Goal: Task Accomplishment & Management: Use online tool/utility

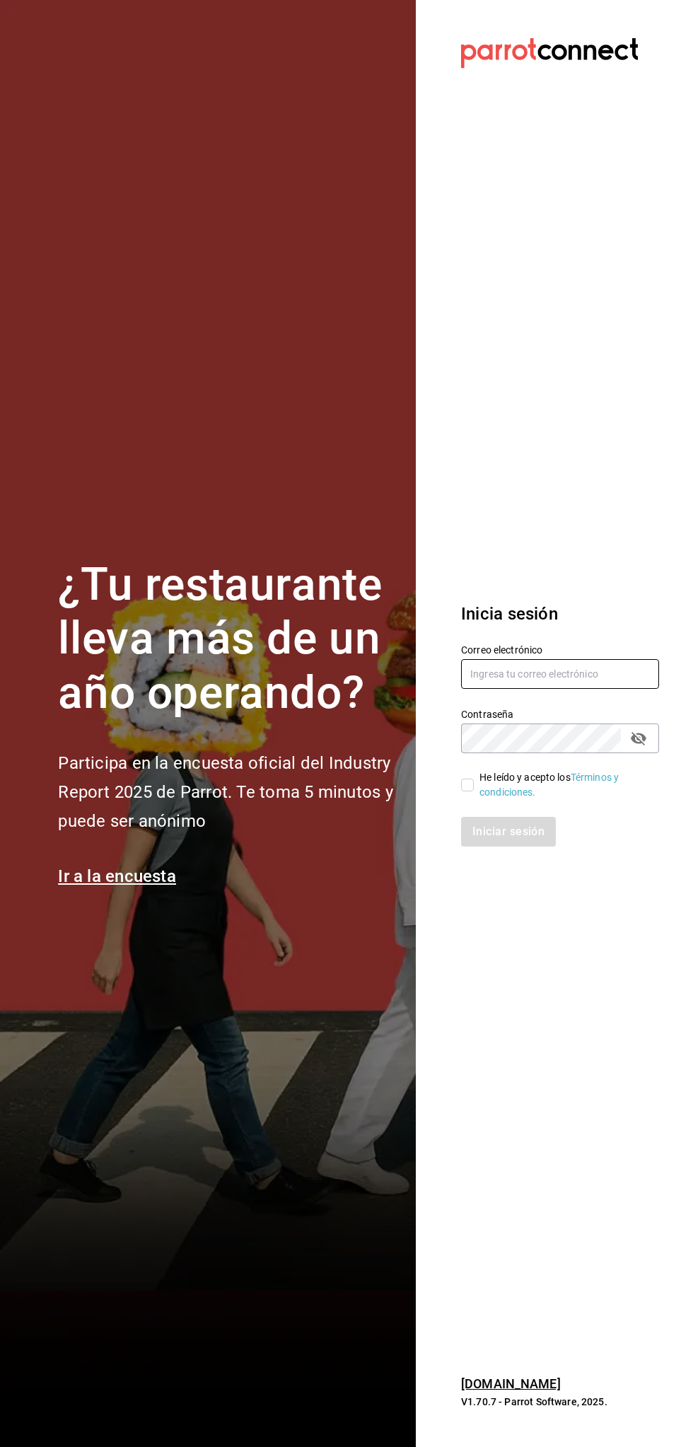
click at [596, 671] on input "text" at bounding box center [560, 674] width 198 height 30
type input "viany_cr@hotmail.com"
click at [468, 788] on input "He leído y acepto los Términos y condiciones." at bounding box center [467, 785] width 13 height 13
checkbox input "true"
click at [541, 844] on button "Iniciar sesión" at bounding box center [509, 832] width 96 height 30
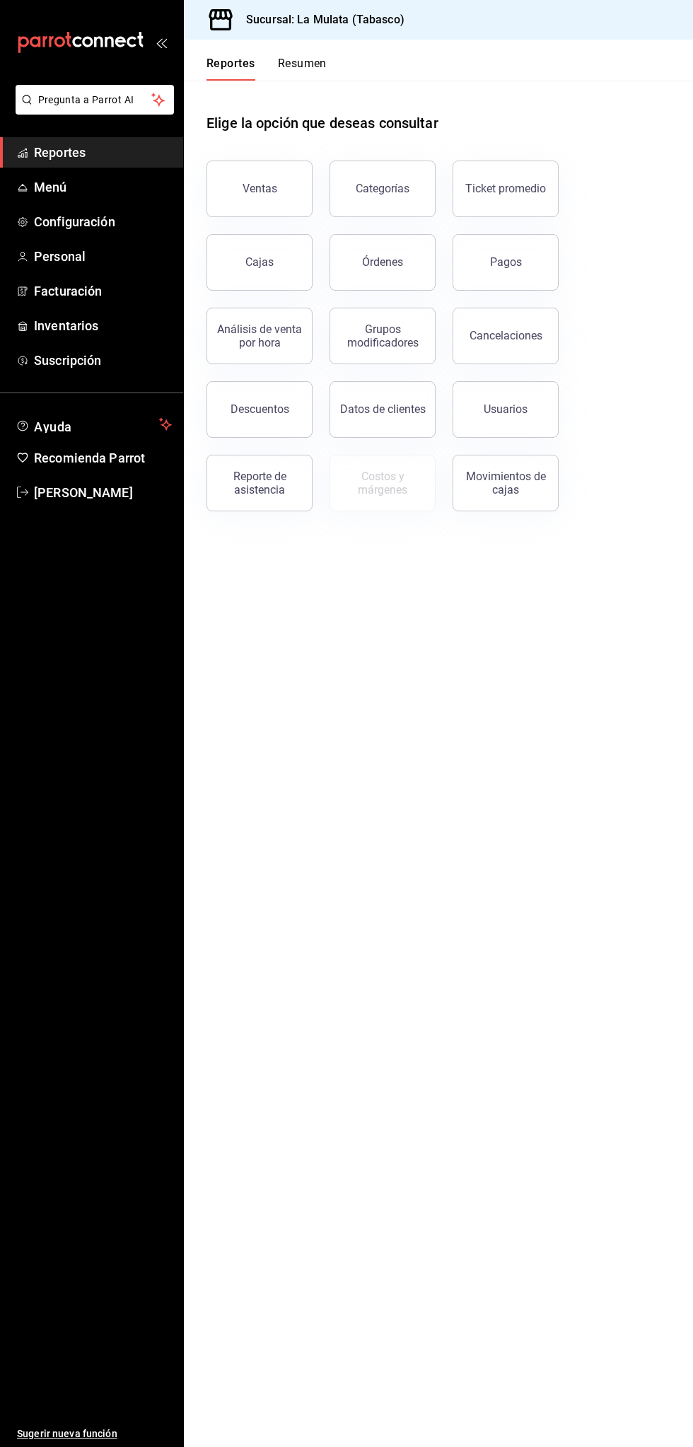
click at [317, 74] on button "Resumen" at bounding box center [302, 69] width 49 height 24
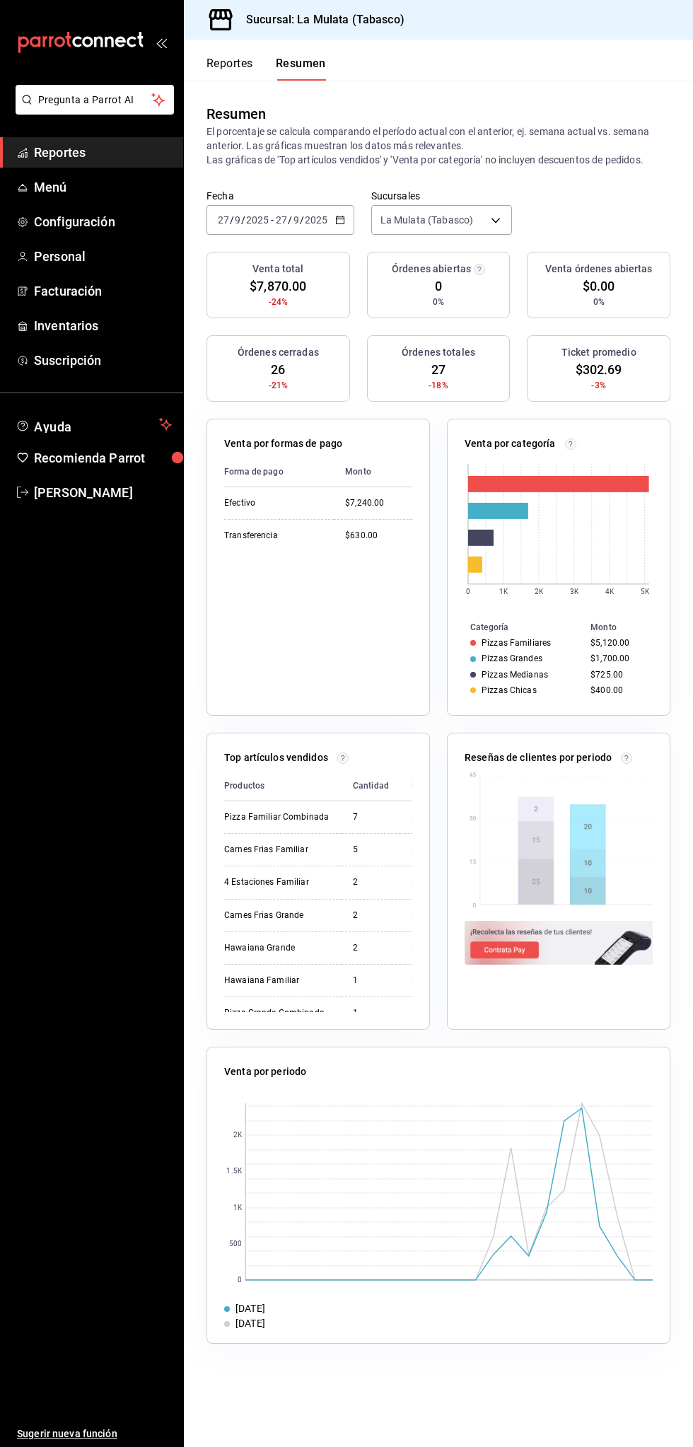
click at [339, 219] on icon "button" at bounding box center [340, 220] width 10 height 10
click at [315, 357] on span "Mes actual" at bounding box center [274, 358] width 110 height 15
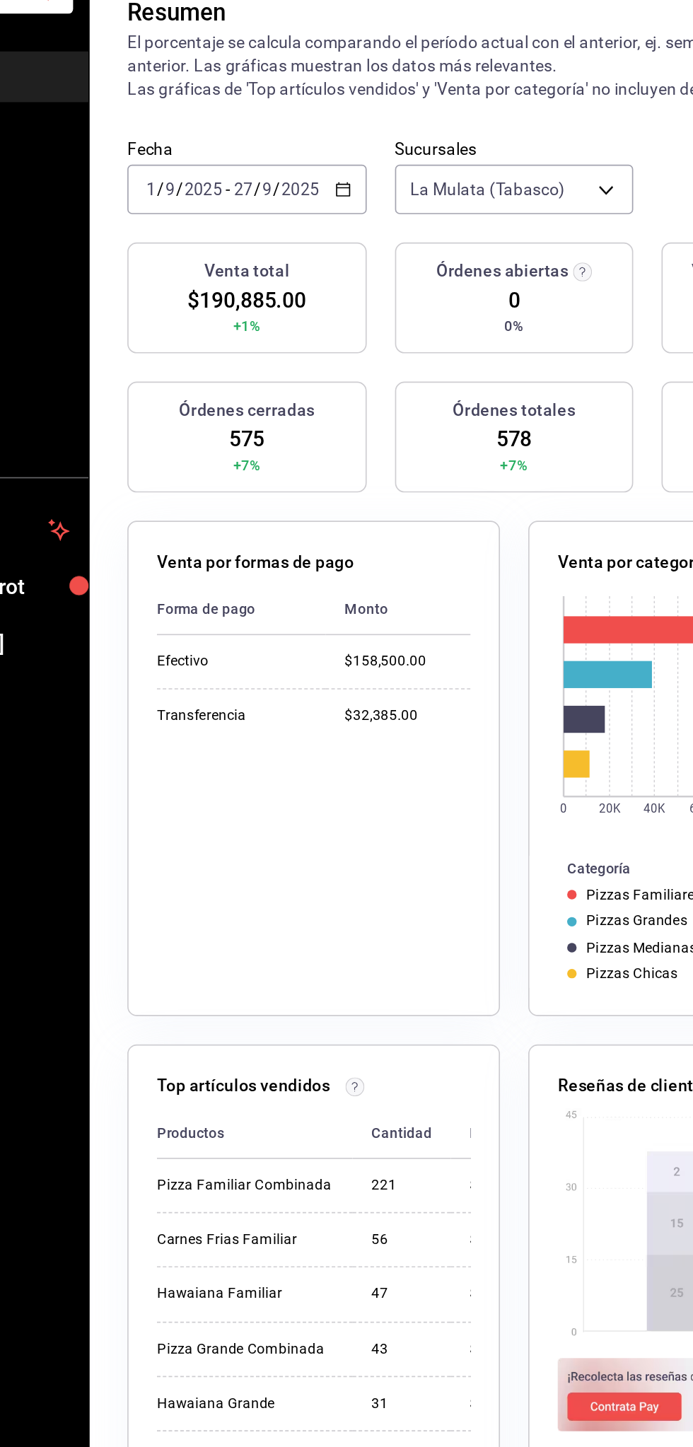
click at [338, 216] on \(Stroke\) "button" at bounding box center [338, 216] width 1 height 1
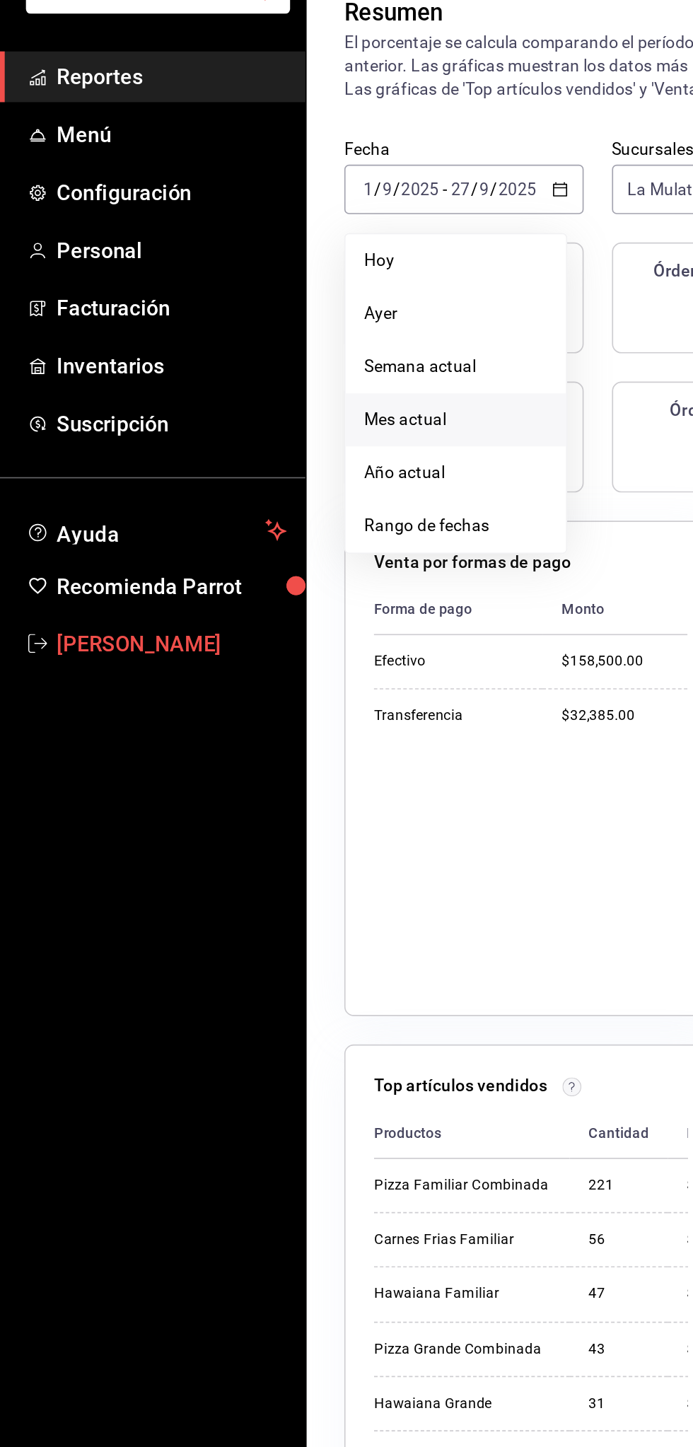
click at [108, 494] on span "Vianey Cuevas" at bounding box center [103, 492] width 138 height 19
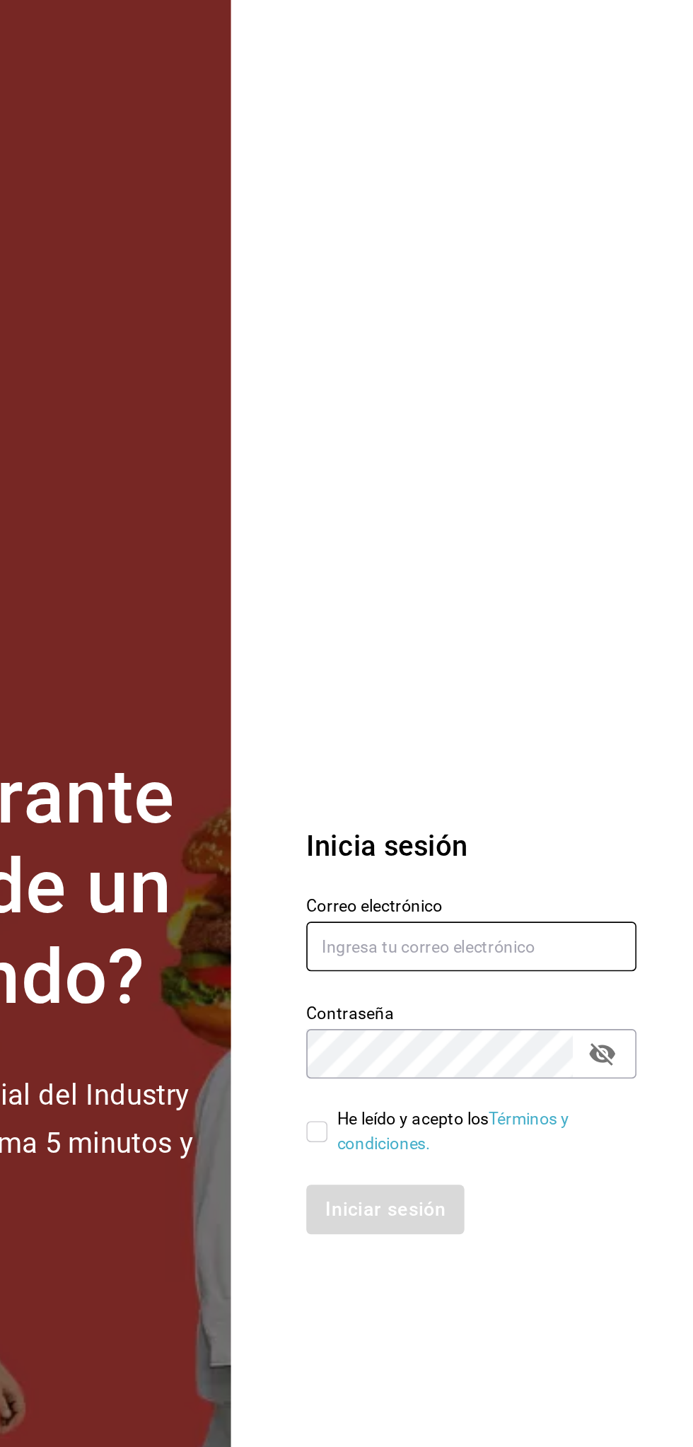
click at [529, 673] on input "text" at bounding box center [560, 674] width 198 height 30
type input "Fiore@cam.com"
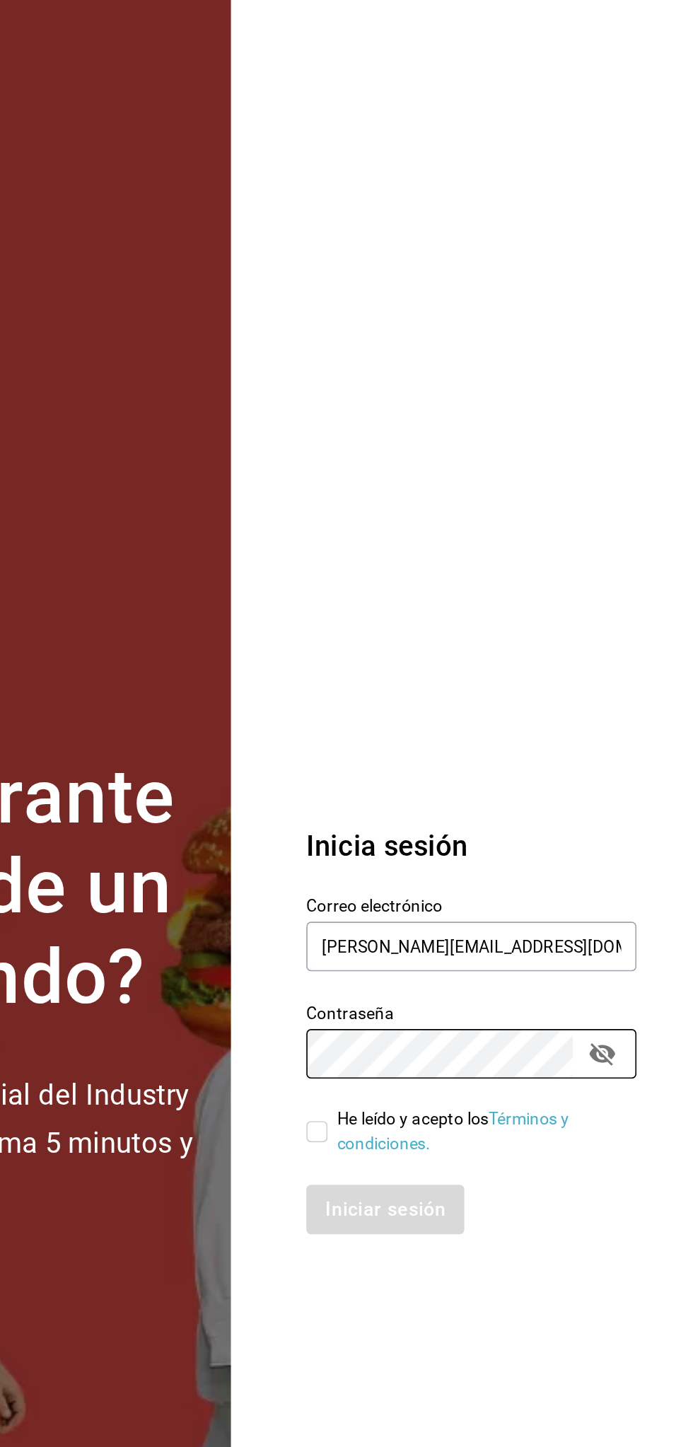
click at [464, 785] on input "He leído y acepto los Términos y condiciones." at bounding box center [467, 785] width 13 height 13
checkbox input "true"
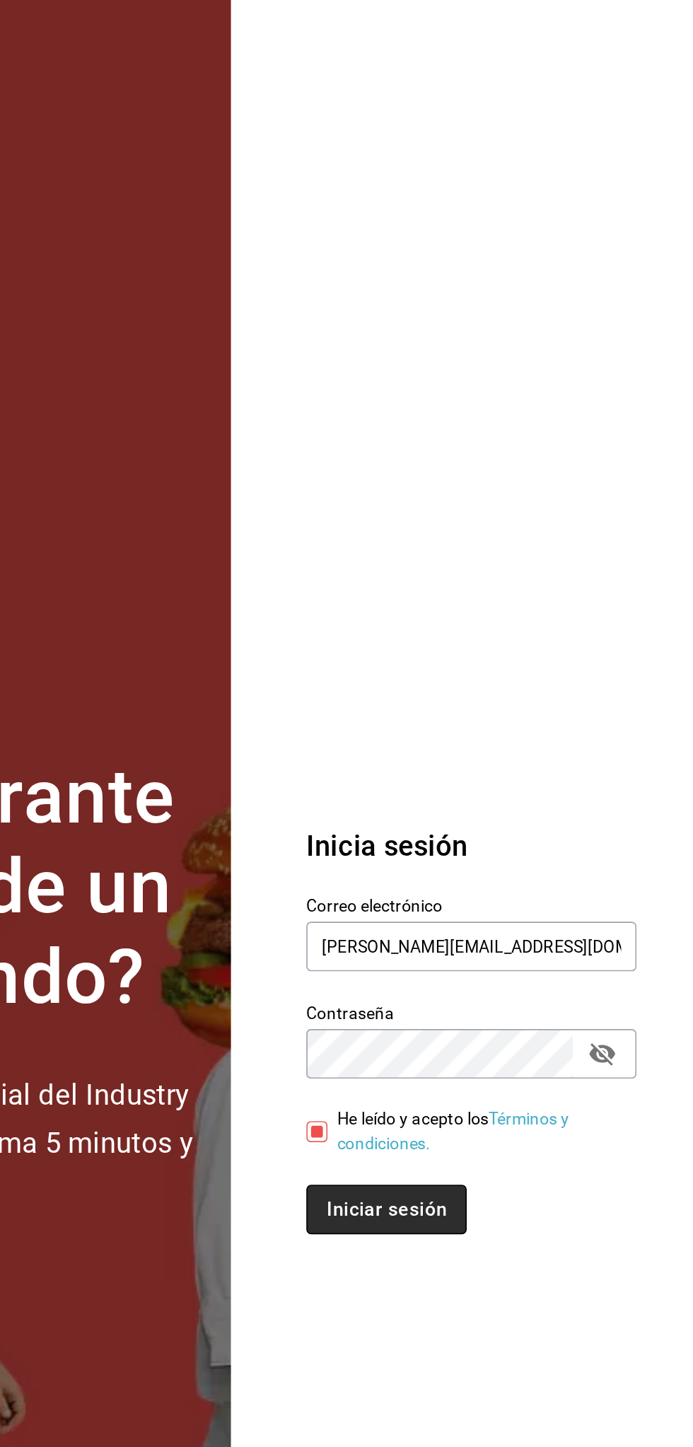
click at [516, 820] on button "Iniciar sesión" at bounding box center [509, 832] width 96 height 30
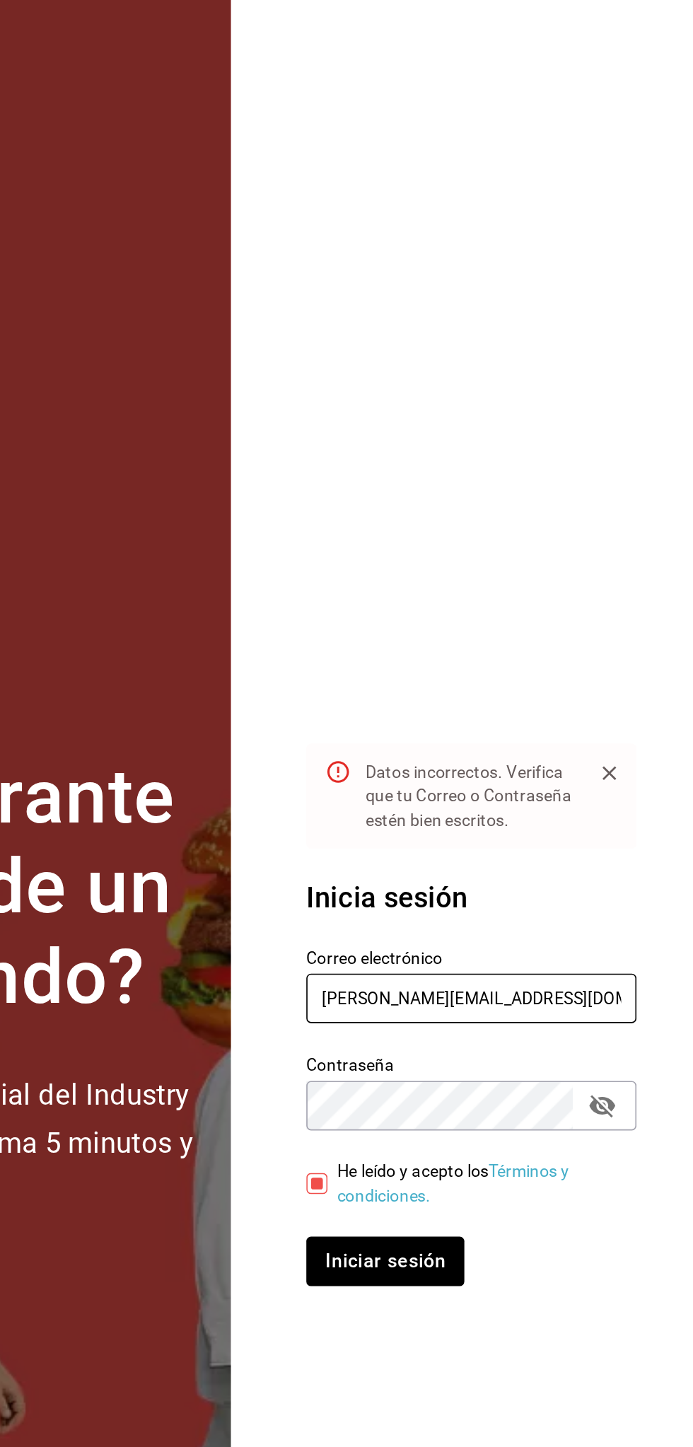
click at [589, 703] on input "Fiore@cam.com" at bounding box center [560, 705] width 198 height 30
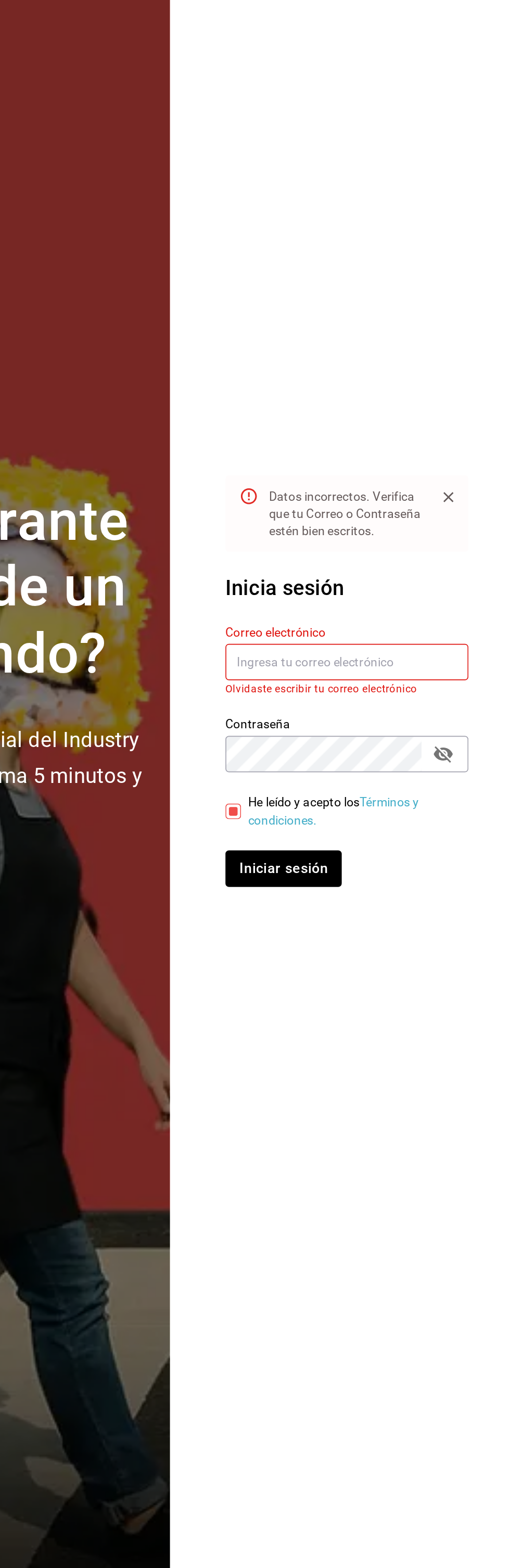
click at [467, 519] on section "Datos incorrectos. Verifica que tu Correo o Contraseña estén bien escritos. Ini…" at bounding box center [408, 784] width 204 height 1568
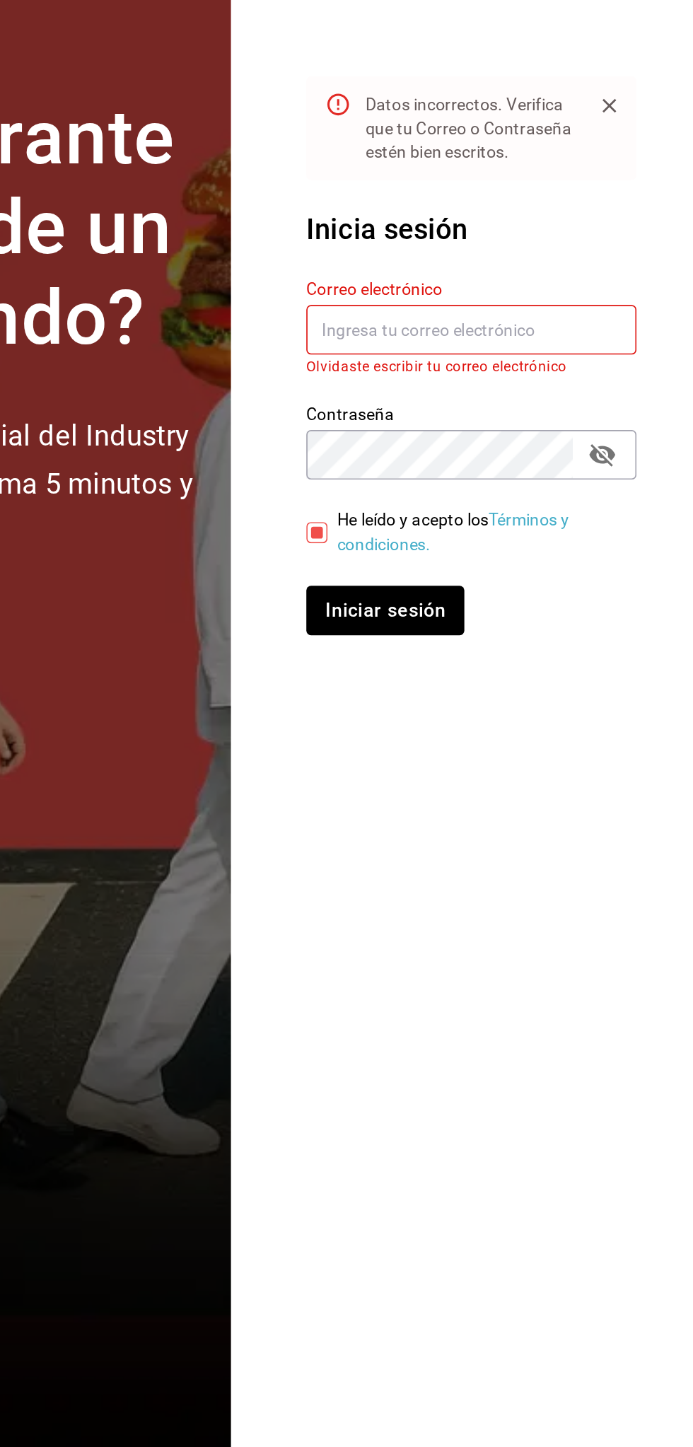
click at [611, 1042] on section "Datos incorrectos. Verifica que tu Correo o Contraseña estén bien escritos. Ini…" at bounding box center [554, 723] width 277 height 1447
click at [639, 705] on input "text" at bounding box center [560, 700] width 198 height 30
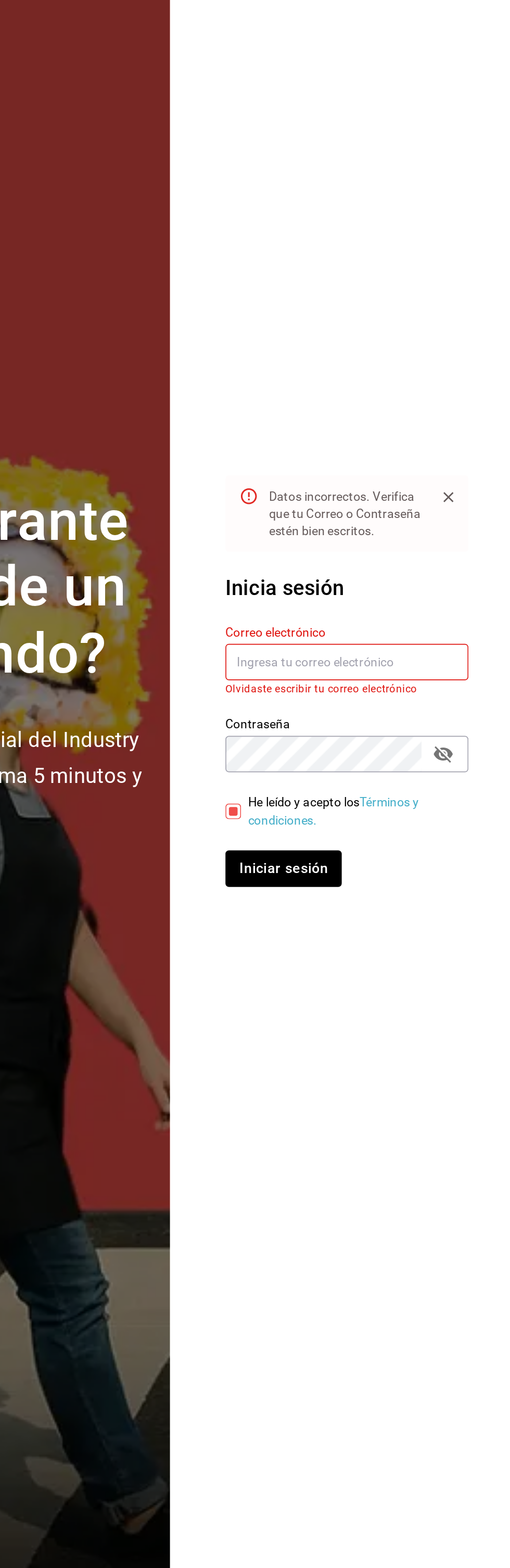
click at [472, 416] on section "Datos incorrectos. Verifica que tu Correo o Contraseña estén bien escritos. Ini…" at bounding box center [408, 784] width 204 height 1568
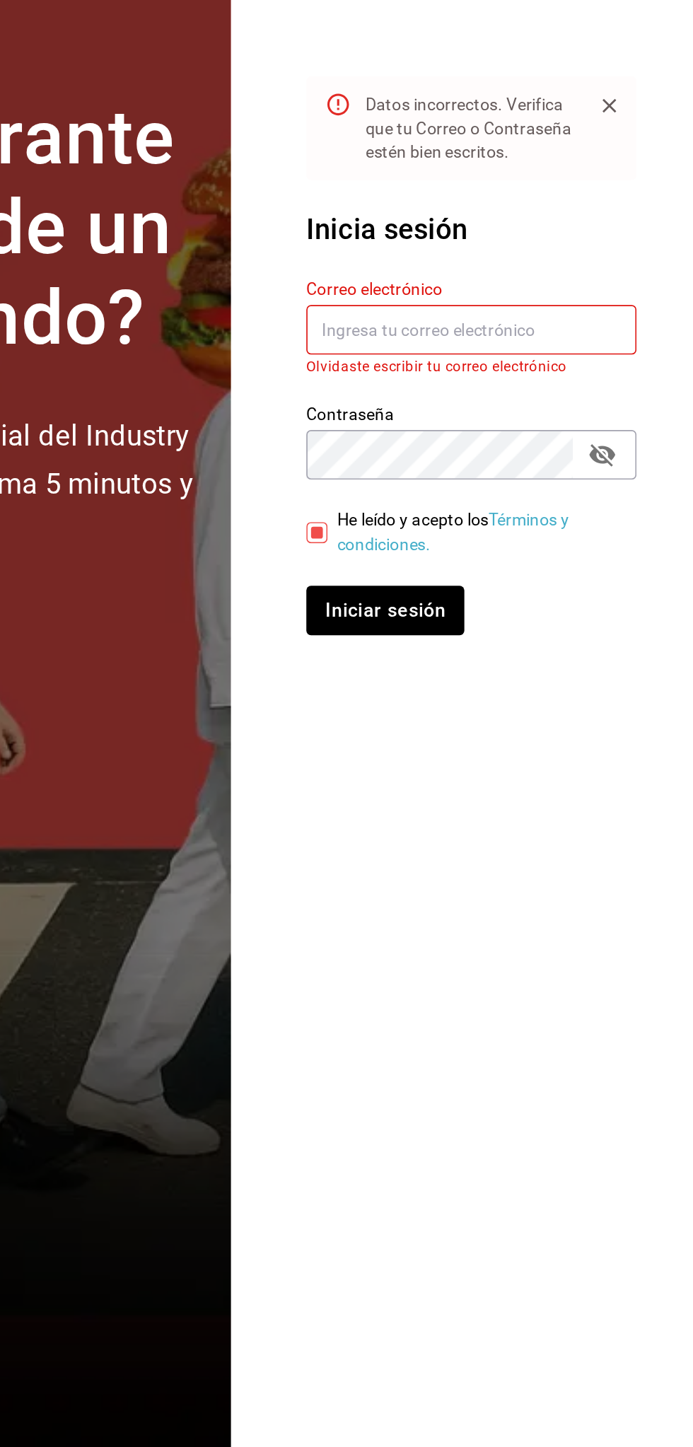
click at [605, 1039] on section "Datos incorrectos. Verifica que tu Correo o Contraseña estén bien escritos. Ini…" at bounding box center [554, 723] width 277 height 1447
click at [462, 826] on input "He leído y acepto los Términos y condiciones." at bounding box center [467, 821] width 13 height 13
checkbox input "false"
click at [623, 705] on input "text" at bounding box center [560, 700] width 198 height 30
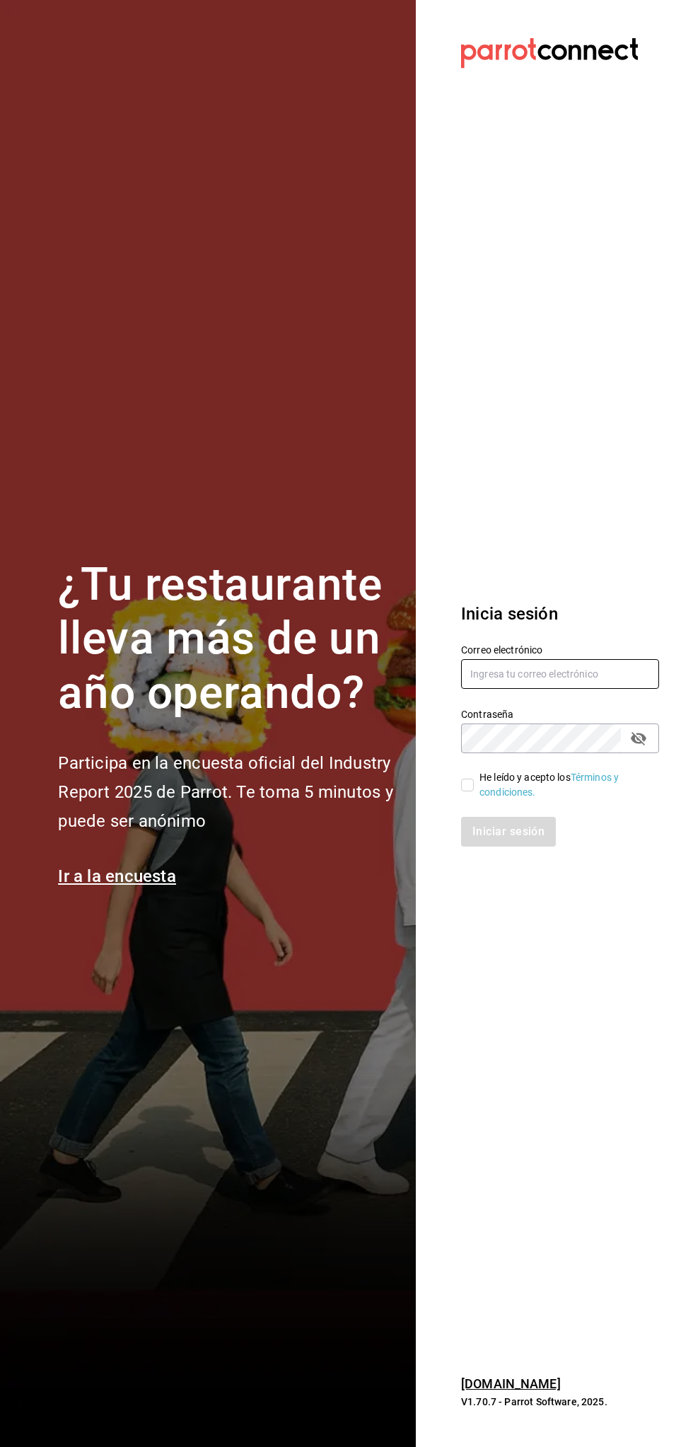
click at [580, 669] on input "text" at bounding box center [560, 674] width 198 height 30
type input "[EMAIL_ADDRESS][DOMAIN_NAME]"
click at [468, 785] on input "He leído y acepto los Términos y condiciones." at bounding box center [467, 785] width 13 height 13
checkbox input "true"
click at [511, 831] on button "Iniciar sesión" at bounding box center [509, 832] width 96 height 30
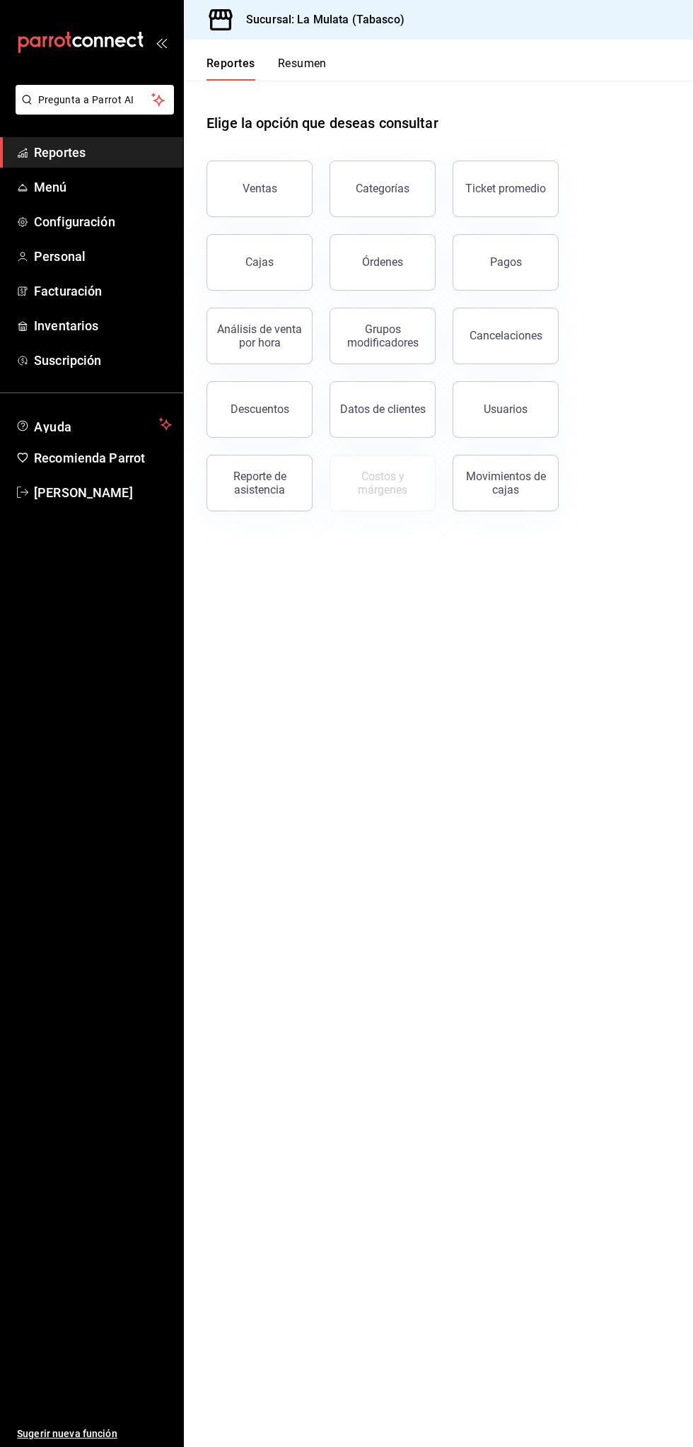
click at [315, 105] on div "Elige la opción que deseas consultar" at bounding box center [439, 112] width 464 height 63
click at [316, 59] on button "Resumen" at bounding box center [302, 69] width 49 height 24
